Goal: Task Accomplishment & Management: Manage account settings

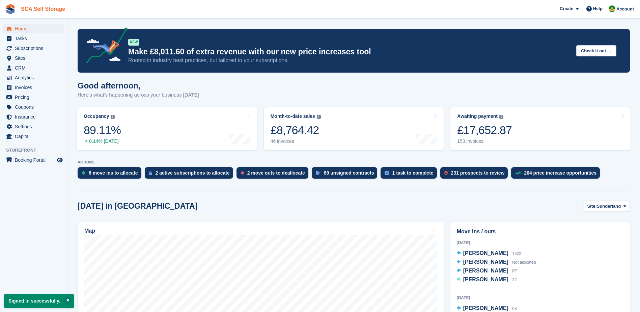
click at [42, 9] on link "SCA Self Storage" at bounding box center [43, 8] width 50 height 11
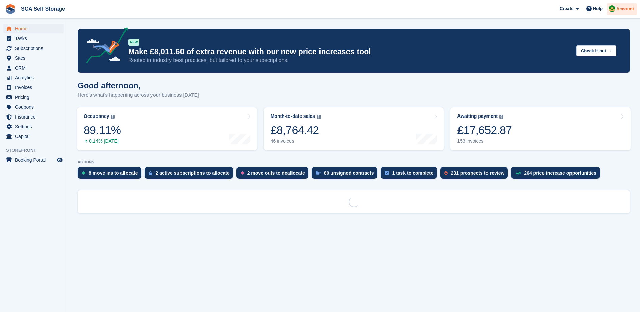
click at [620, 6] on span "Account" at bounding box center [625, 9] width 18 height 7
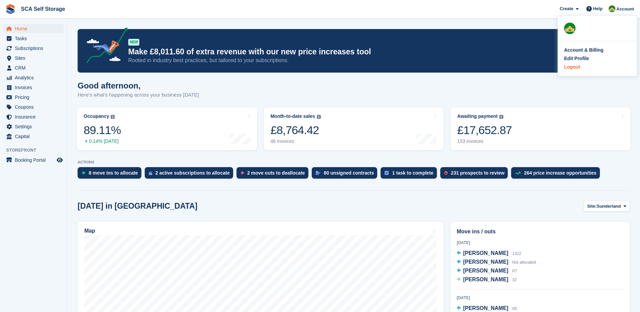
click at [583, 68] on div "Logout" at bounding box center [597, 66] width 66 height 7
